Goal: Task Accomplishment & Management: Use online tool/utility

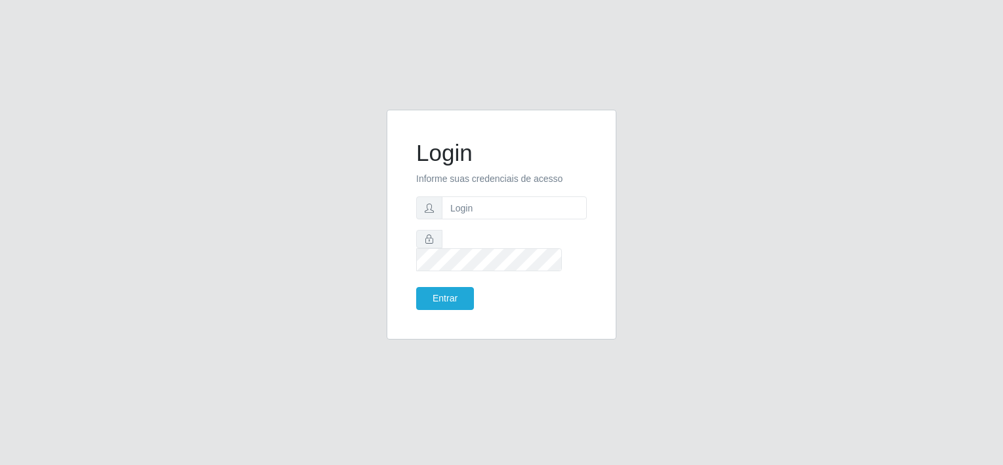
click at [459, 198] on form "Login Informe suas credenciais de acesso Entrar" at bounding box center [501, 224] width 171 height 171
click at [470, 219] on input "text" at bounding box center [514, 207] width 145 height 23
click at [509, 206] on input "84" at bounding box center [514, 207] width 145 height 23
click at [458, 287] on button "Entrar" at bounding box center [445, 298] width 58 height 23
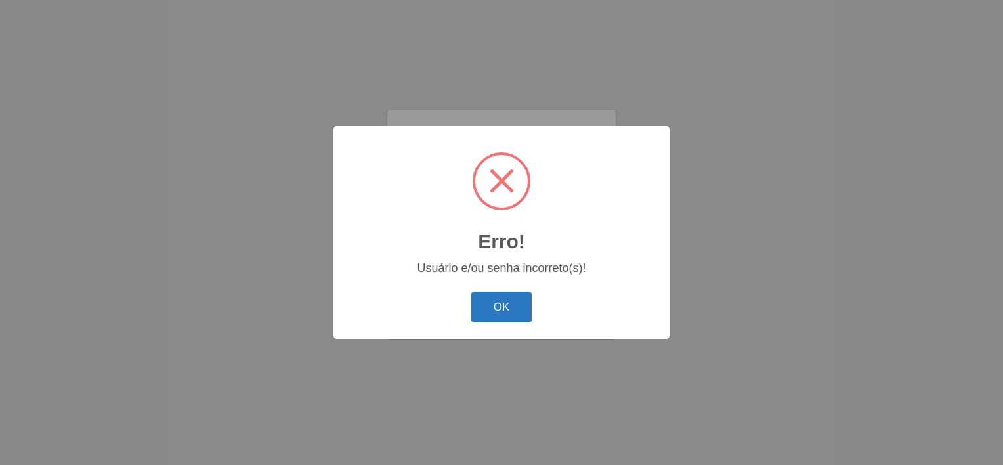
click at [494, 310] on button "OK" at bounding box center [501, 306] width 61 height 31
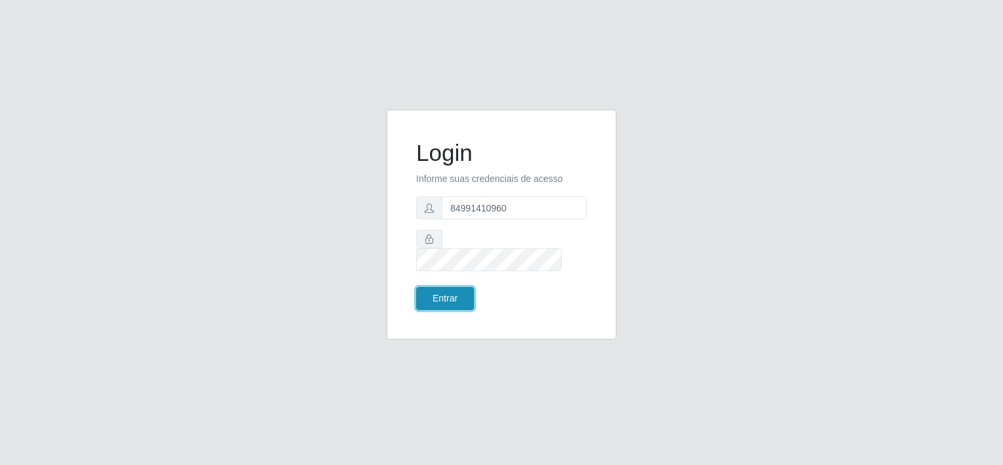
click at [455, 287] on button "Entrar" at bounding box center [445, 298] width 58 height 23
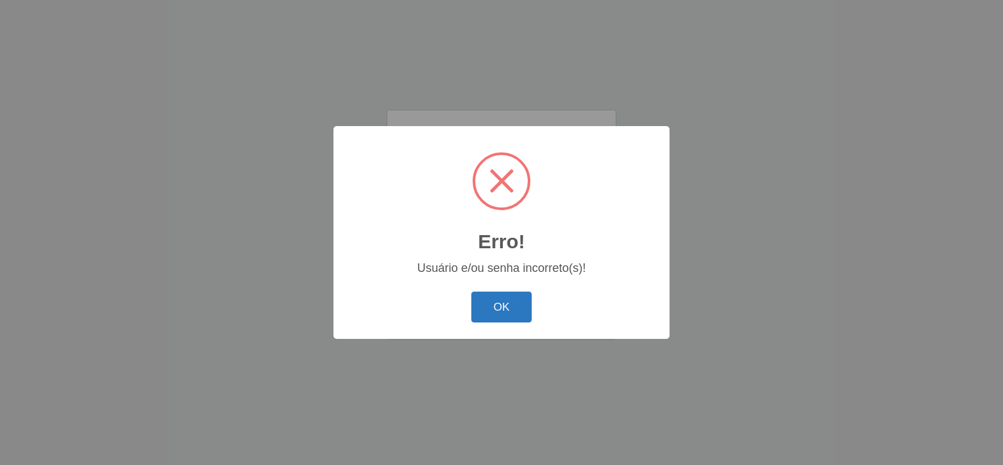
click at [501, 299] on button "OK" at bounding box center [501, 306] width 61 height 31
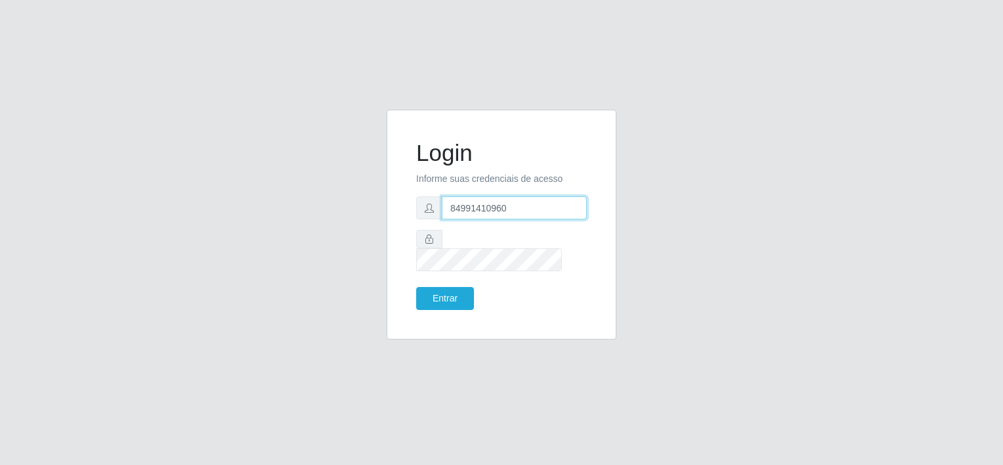
click at [478, 219] on input "84991410960" at bounding box center [514, 207] width 145 height 23
click at [522, 219] on input "84991410960" at bounding box center [514, 207] width 145 height 23
drag, startPoint x: 522, startPoint y: 219, endPoint x: 425, endPoint y: 200, distance: 99.0
click at [425, 200] on form "Login Informe suas credenciais de acesso 84991410960 Entrar" at bounding box center [501, 224] width 171 height 171
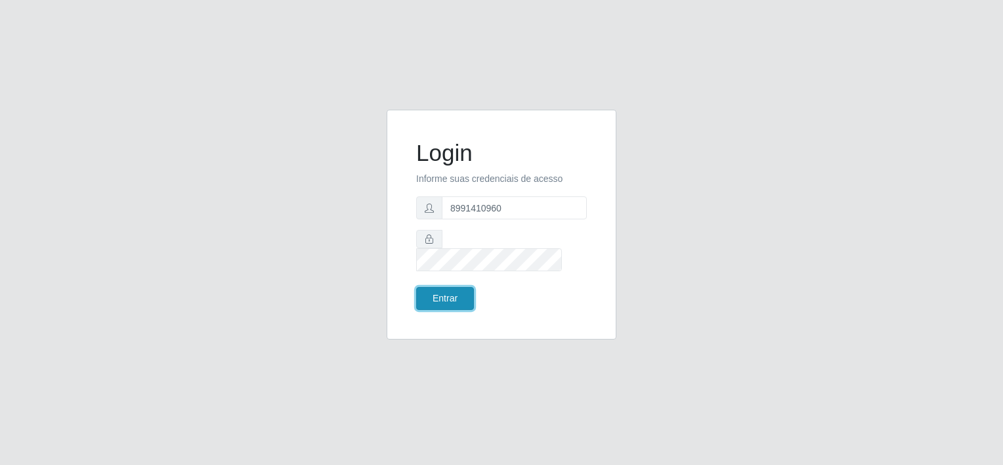
click at [461, 291] on button "Entrar" at bounding box center [445, 298] width 58 height 23
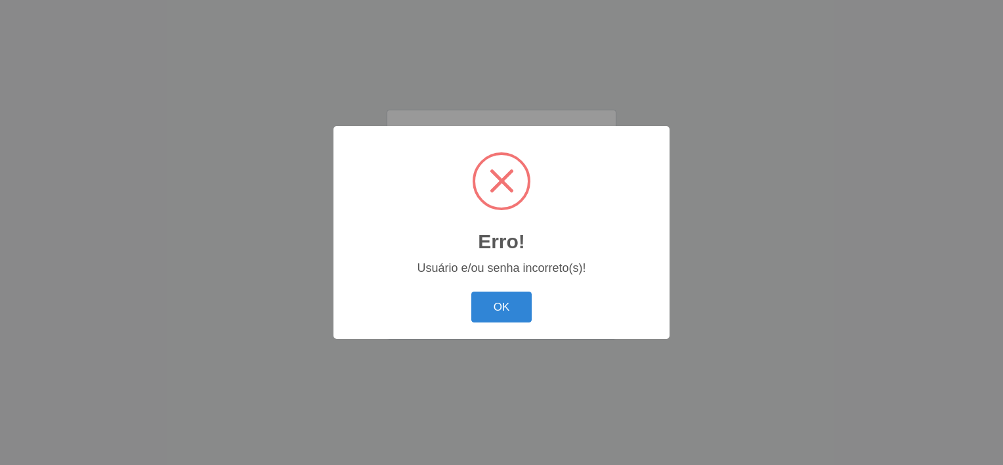
click at [532, 314] on div "OK Cancel" at bounding box center [501, 306] width 310 height 37
click at [510, 291] on div "OK Cancel" at bounding box center [501, 306] width 310 height 37
drag, startPoint x: 512, startPoint y: 297, endPoint x: 512, endPoint y: 305, distance: 7.9
click at [512, 298] on button "OK" at bounding box center [501, 306] width 61 height 31
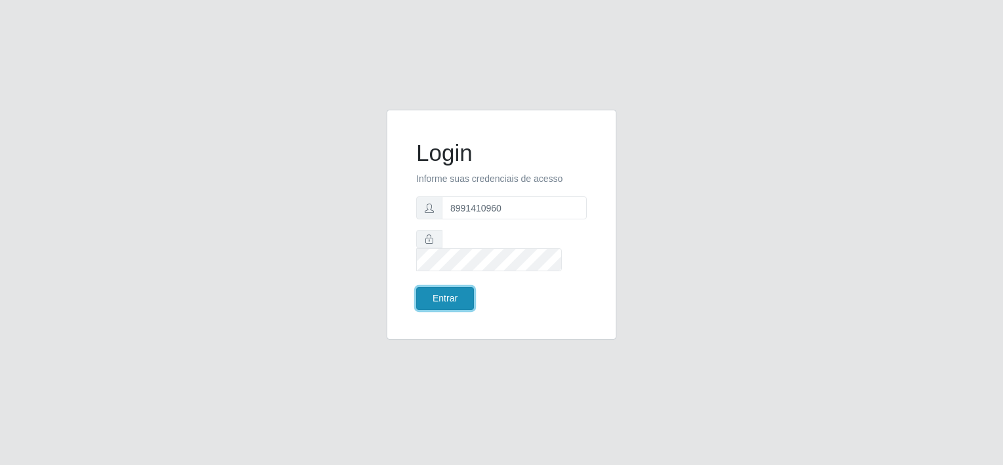
click at [459, 296] on button "Entrar" at bounding box center [445, 298] width 58 height 23
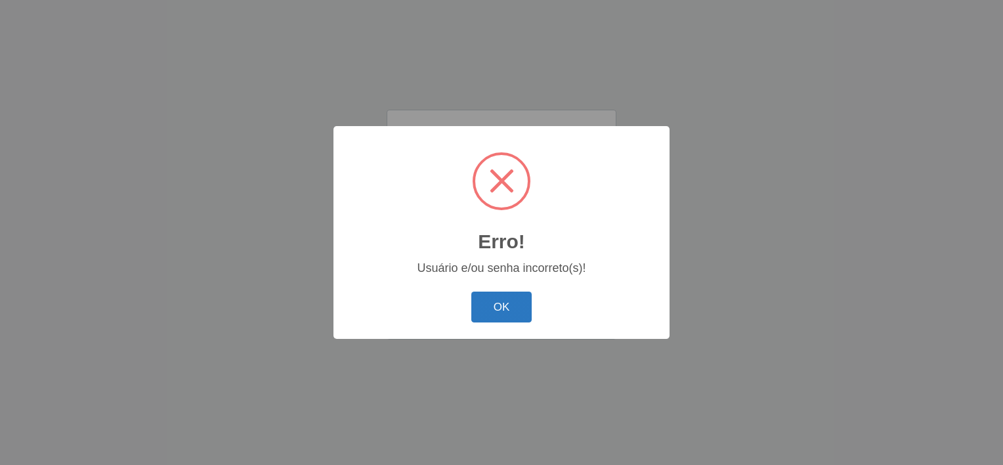
click at [507, 297] on button "OK" at bounding box center [501, 306] width 61 height 31
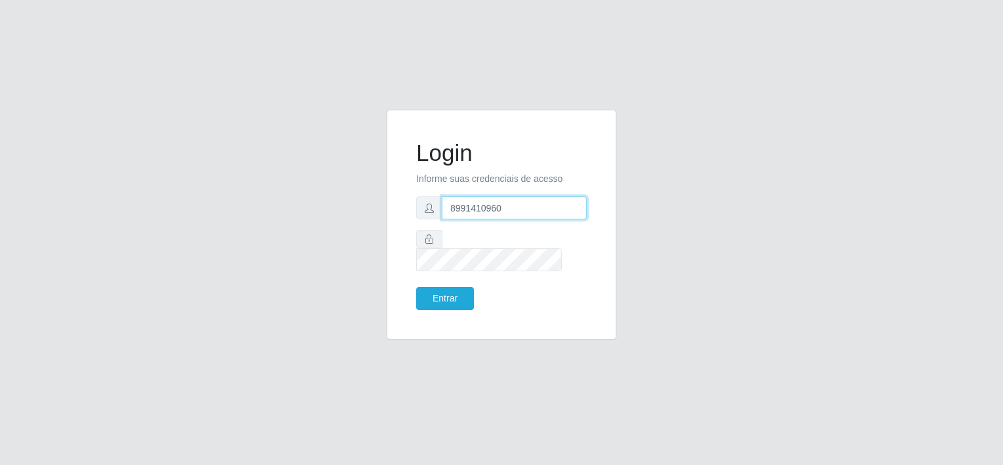
click at [483, 215] on input "8991410960" at bounding box center [514, 207] width 145 height 23
click at [428, 219] on span at bounding box center [429, 207] width 26 height 23
click at [484, 219] on input "8991410960" at bounding box center [514, 207] width 145 height 23
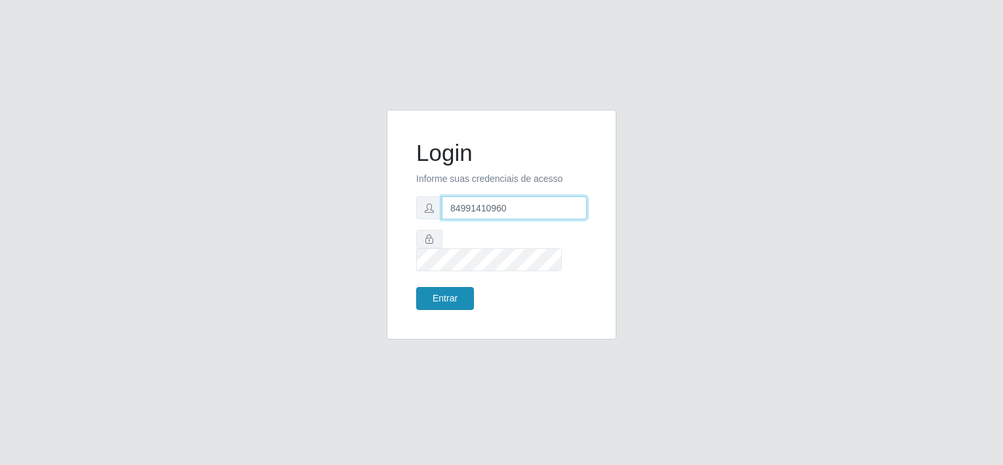
type input "84991410960"
click at [449, 287] on button "Entrar" at bounding box center [445, 298] width 58 height 23
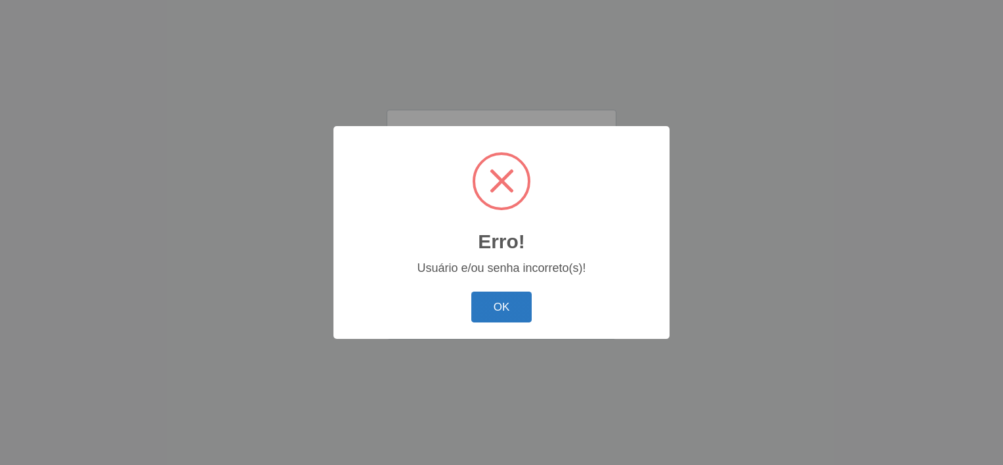
click at [507, 314] on button "OK" at bounding box center [501, 306] width 61 height 31
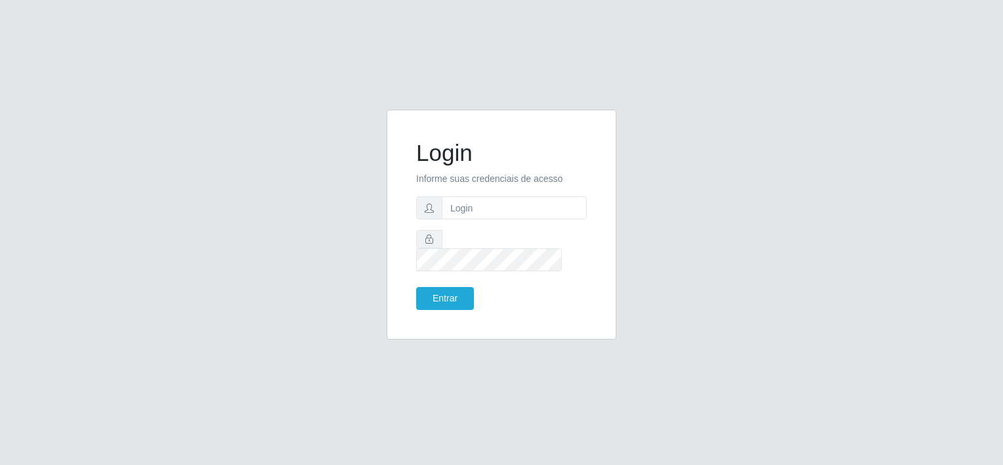
click at [501, 231] on form "Login Informe suas credenciais de acesso Entrar" at bounding box center [501, 224] width 171 height 171
click at [499, 219] on input "text" at bounding box center [514, 207] width 145 height 23
type input "84991410960"
click at [442, 287] on button "Entrar" at bounding box center [445, 298] width 58 height 23
